Goal: Task Accomplishment & Management: Manage account settings

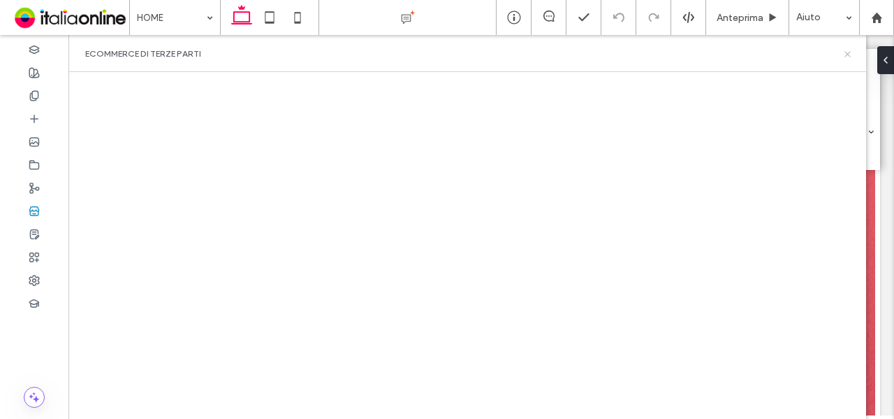
click at [846, 57] on icon at bounding box center [848, 54] width 10 height 10
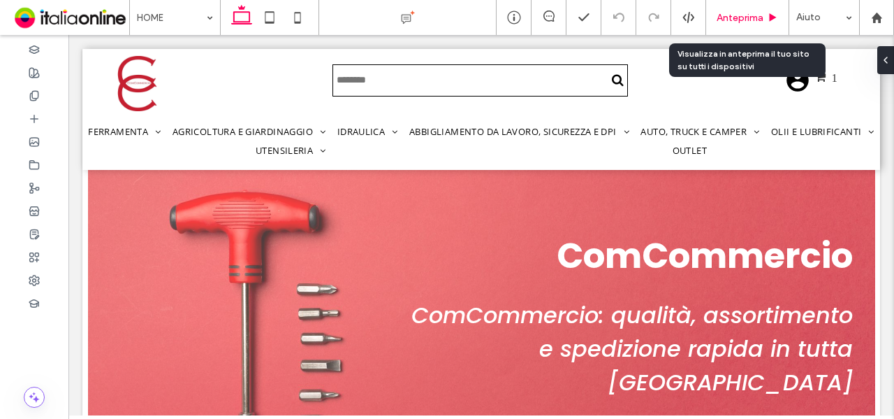
click at [762, 16] on span "Anteprima" at bounding box center [740, 18] width 47 height 12
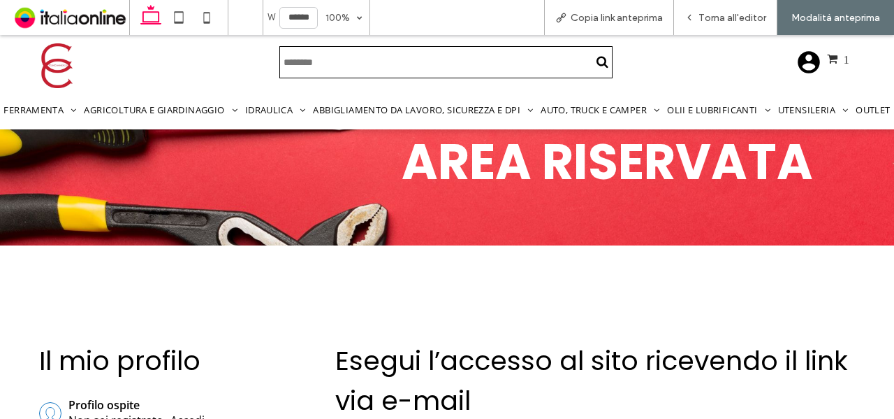
drag, startPoint x: 468, startPoint y: 391, endPoint x: 468, endPoint y: 356, distance: 34.9
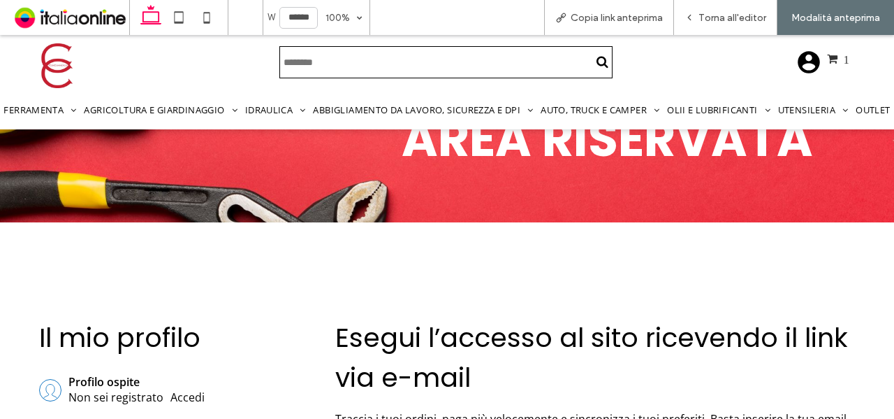
scroll to position [59, 0]
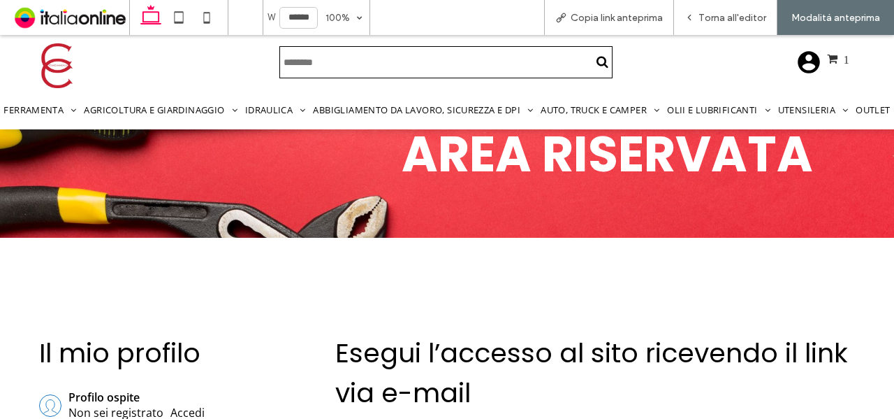
click at [59, 80] on img at bounding box center [57, 65] width 44 height 44
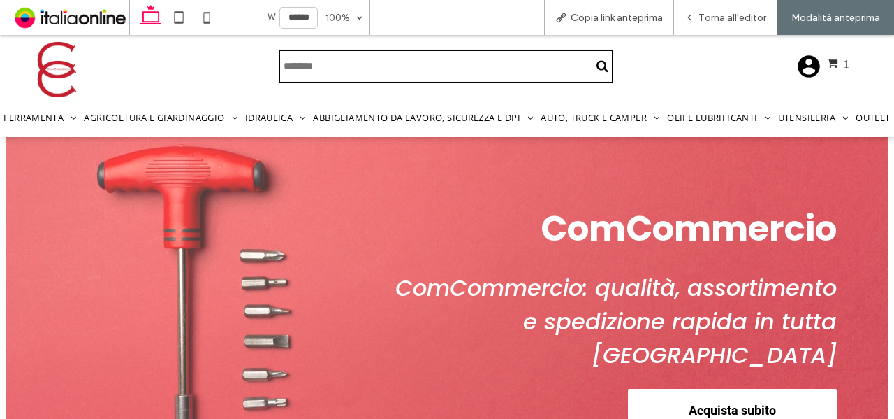
click at [794, 72] on icon at bounding box center [808, 66] width 29 height 29
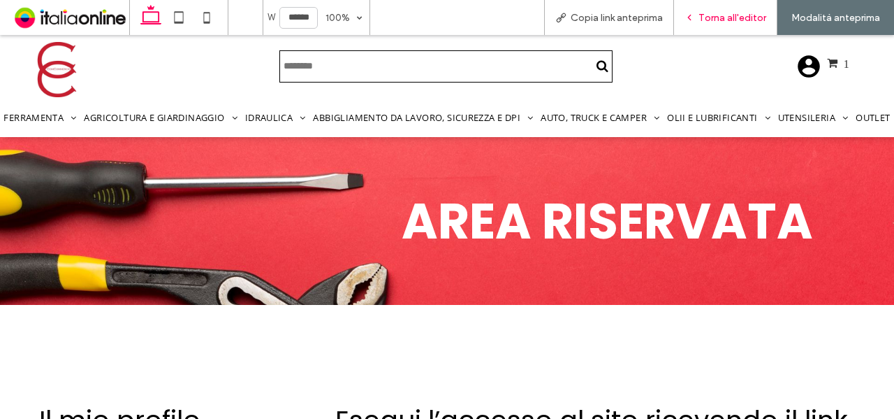
click at [727, 16] on span "Torna all'editor" at bounding box center [733, 18] width 68 height 12
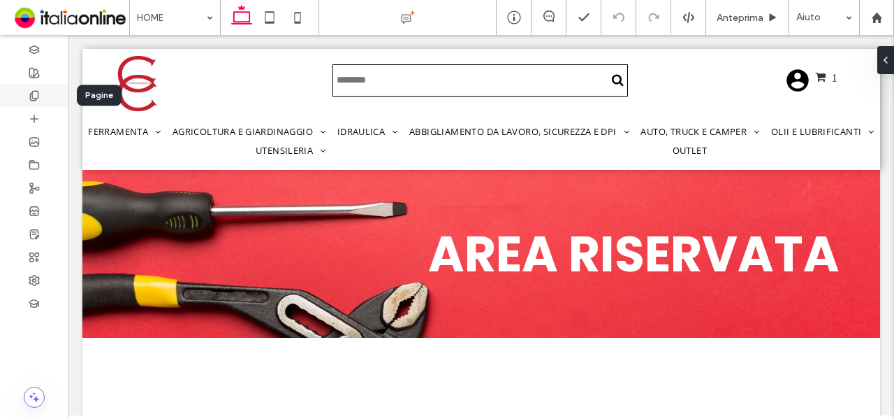
click at [34, 100] on use at bounding box center [34, 95] width 8 height 9
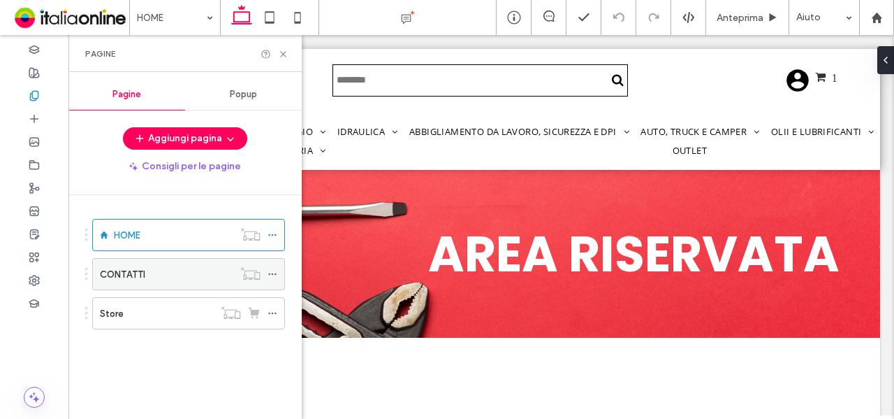
click at [275, 269] on icon at bounding box center [273, 274] width 10 height 10
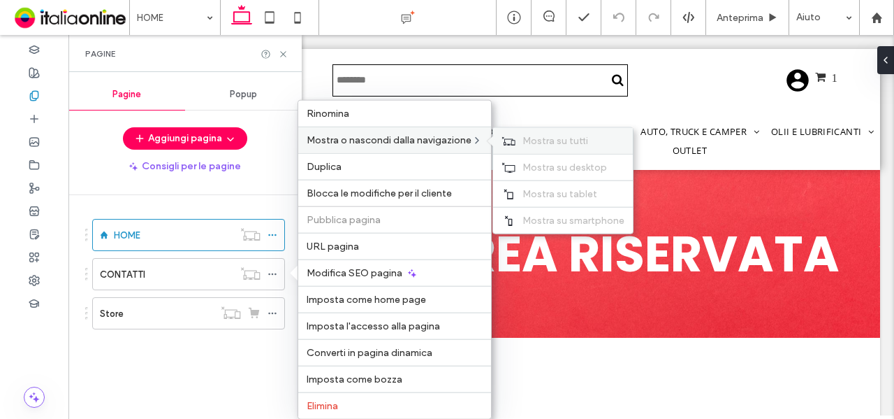
click at [565, 136] on span "Mostra su tutti" at bounding box center [556, 141] width 66 height 12
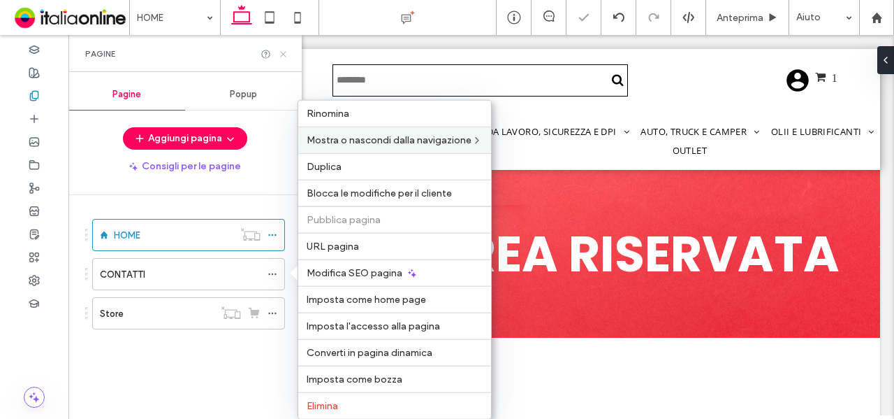
click at [280, 54] on icon at bounding box center [283, 54] width 10 height 10
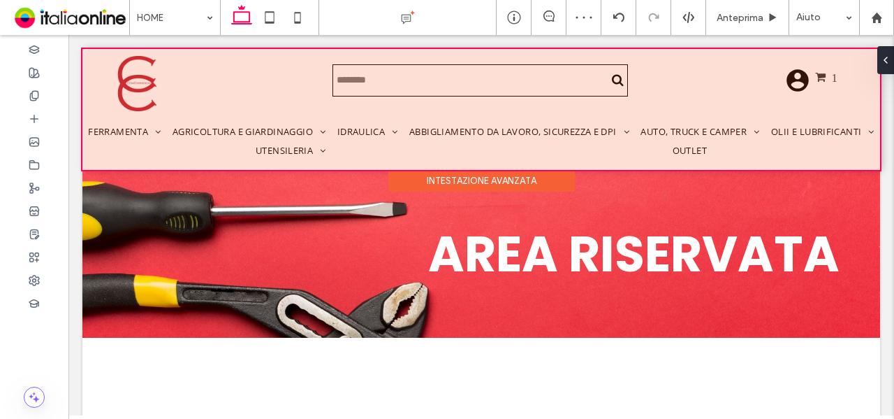
click at [509, 161] on div at bounding box center [481, 109] width 798 height 121
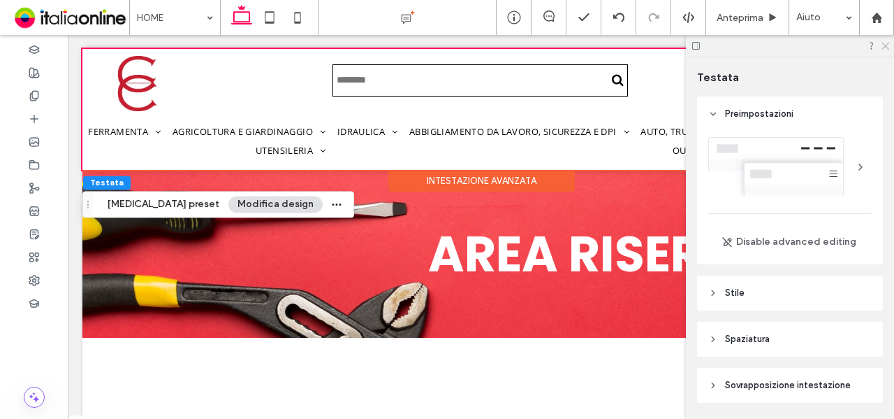
click at [885, 45] on icon at bounding box center [884, 45] width 9 height 9
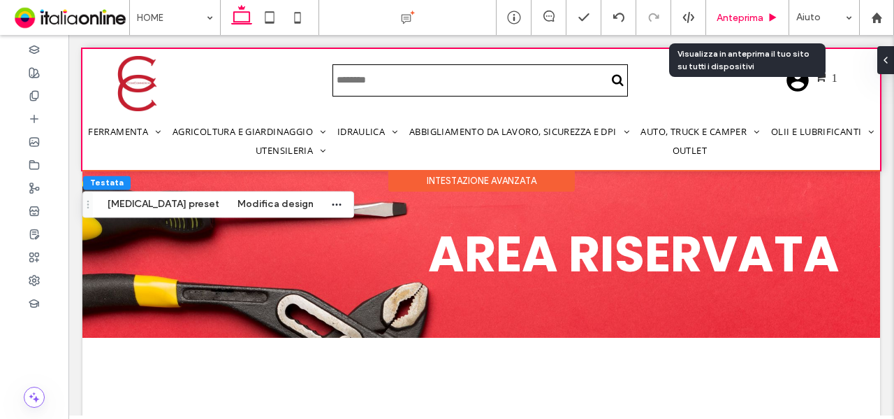
click at [762, 19] on span "Anteprima" at bounding box center [740, 18] width 47 height 12
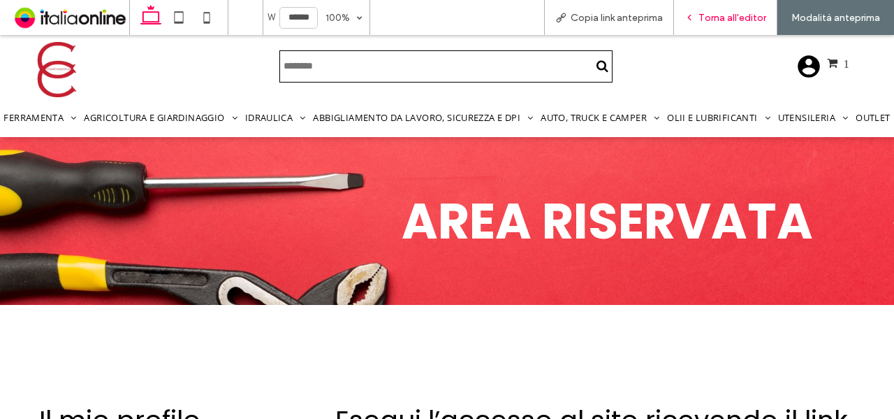
click at [762, 19] on span "Torna all'editor" at bounding box center [733, 18] width 68 height 12
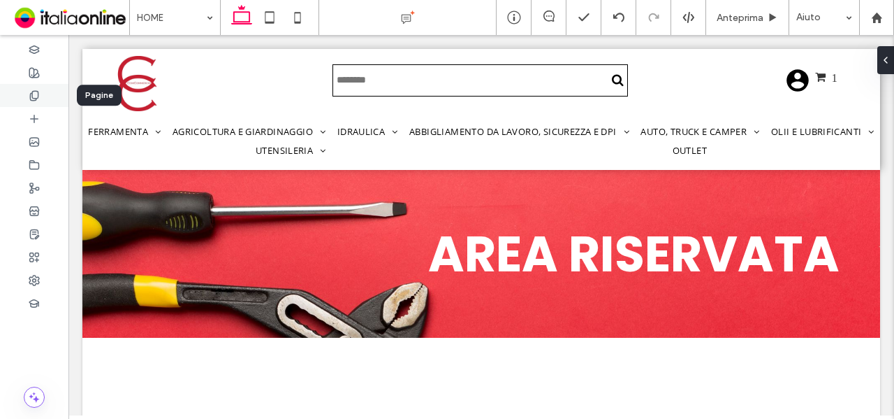
click at [31, 100] on use at bounding box center [34, 95] width 8 height 9
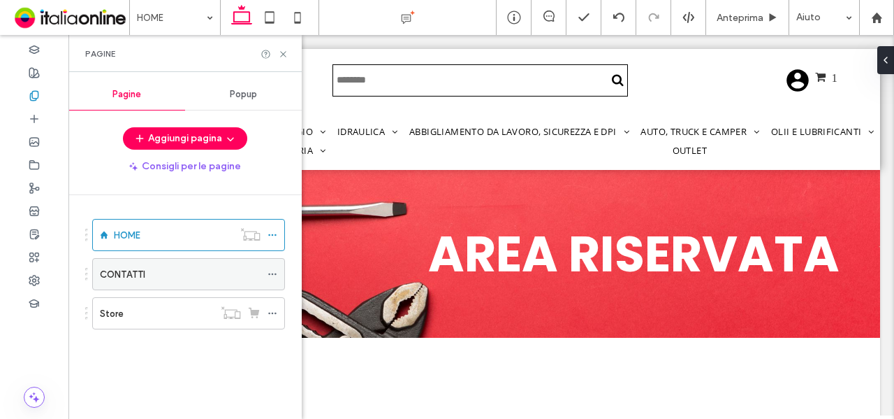
click at [141, 268] on label "CONTATTI" at bounding box center [122, 274] width 45 height 24
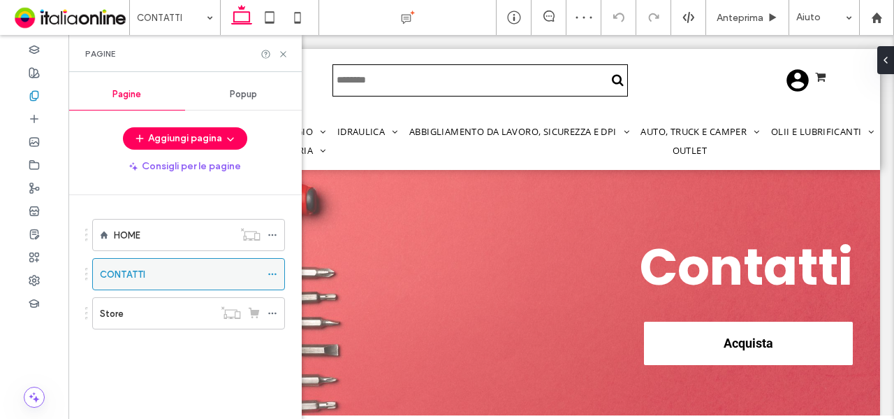
click at [275, 275] on icon at bounding box center [273, 274] width 10 height 10
click at [220, 347] on div "HOME CONTATTI Store" at bounding box center [185, 287] width 200 height 151
